Goal: Transaction & Acquisition: Purchase product/service

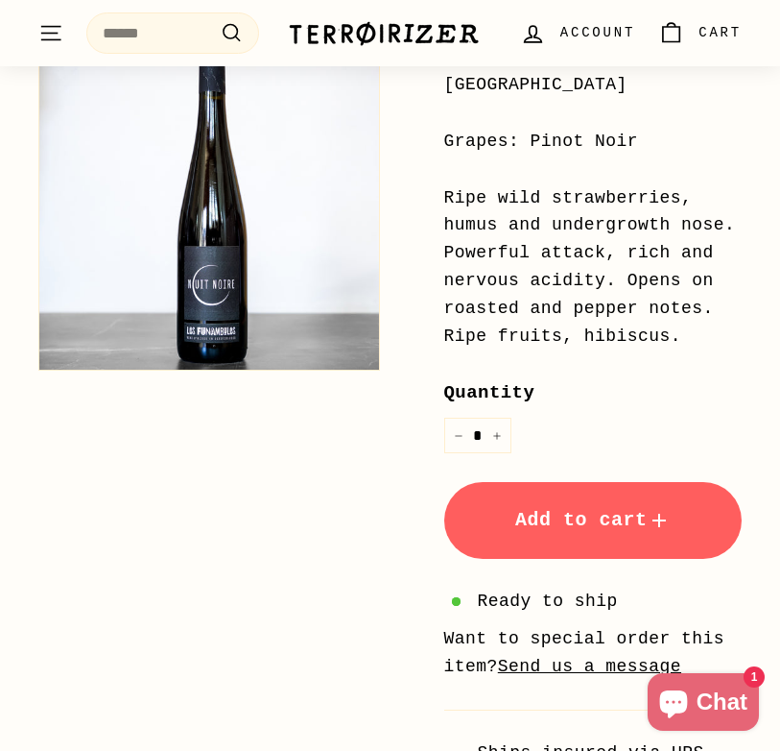
scroll to position [284, 0]
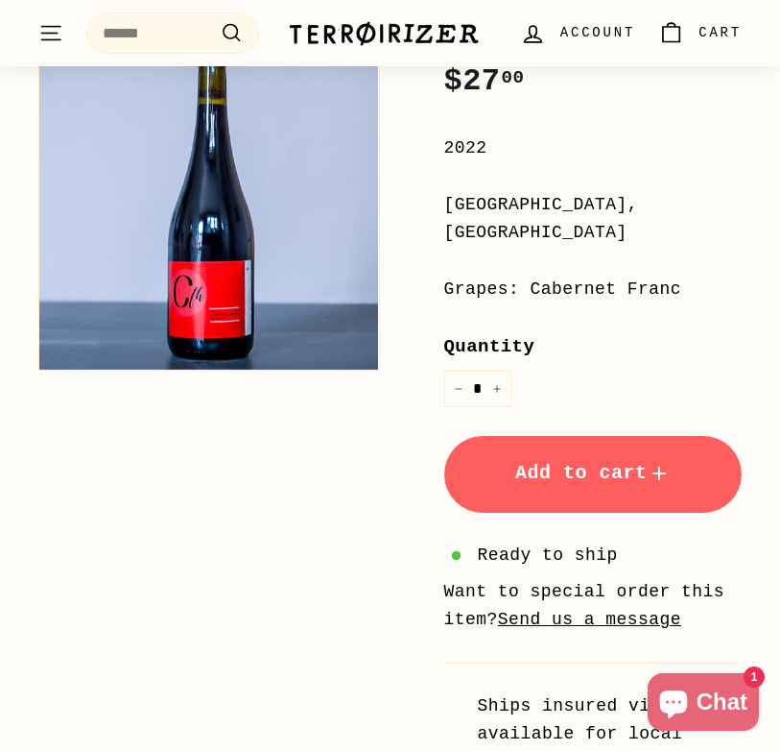
scroll to position [180, 0]
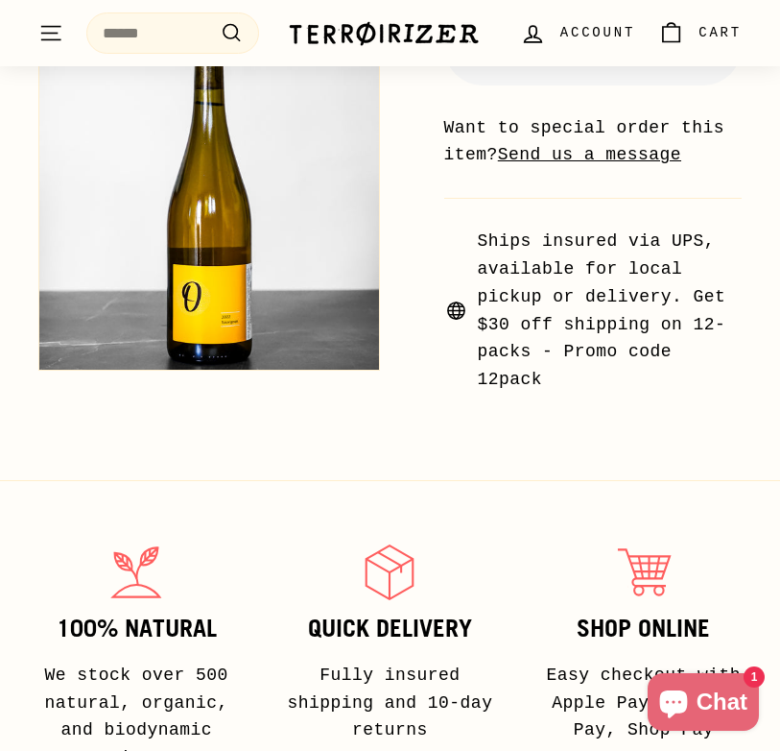
scroll to position [852, 0]
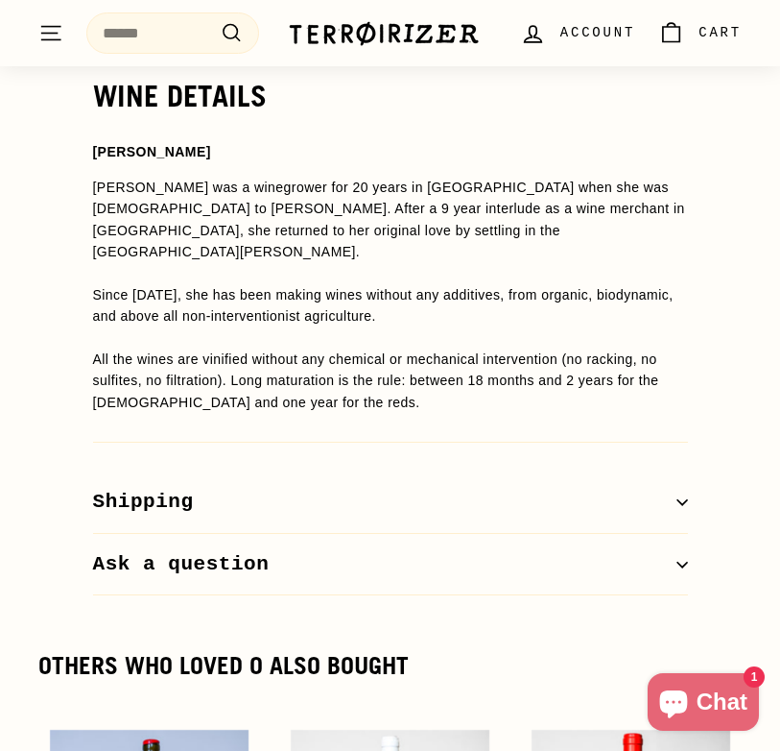
scroll to position [1578, 0]
